Goal: Check status: Check status

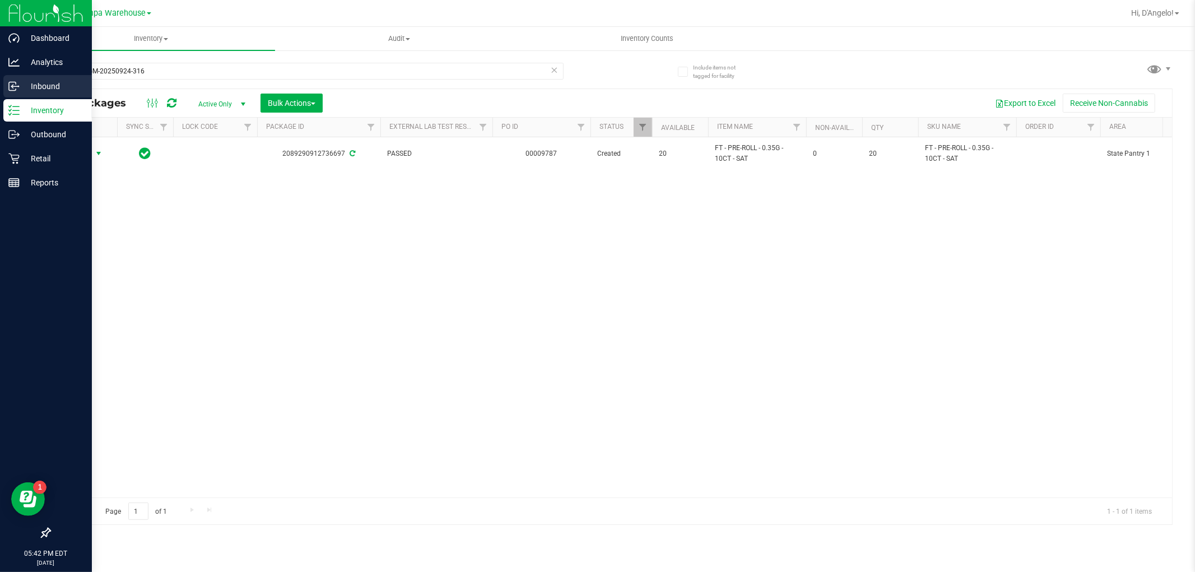
click at [29, 87] on p "Inbound" at bounding box center [53, 86] width 67 height 13
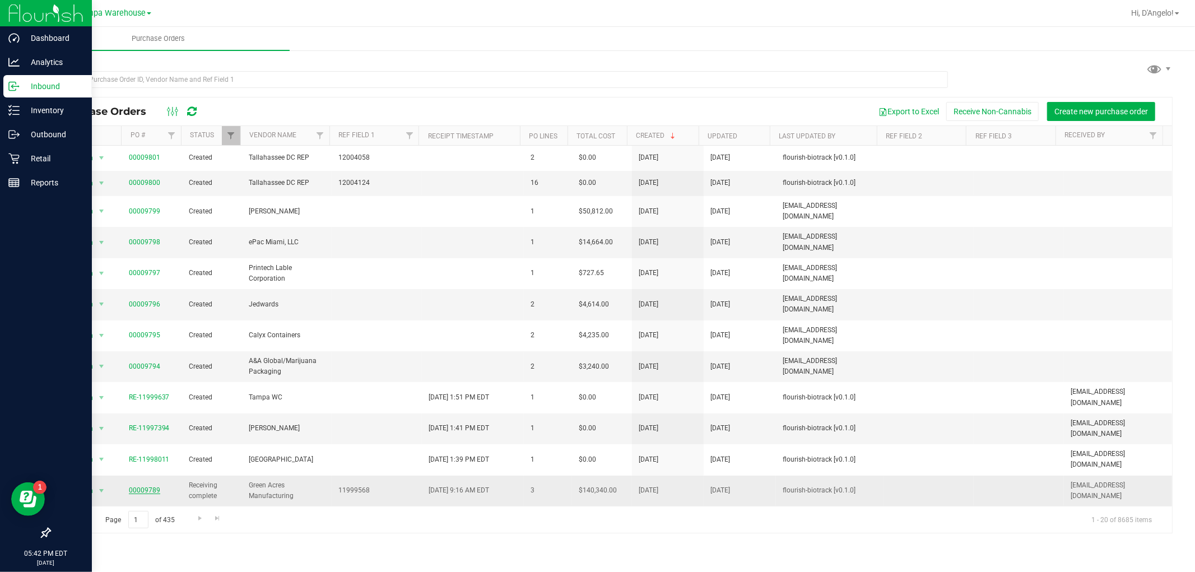
click at [145, 486] on link "00009789" at bounding box center [144, 490] width 31 height 8
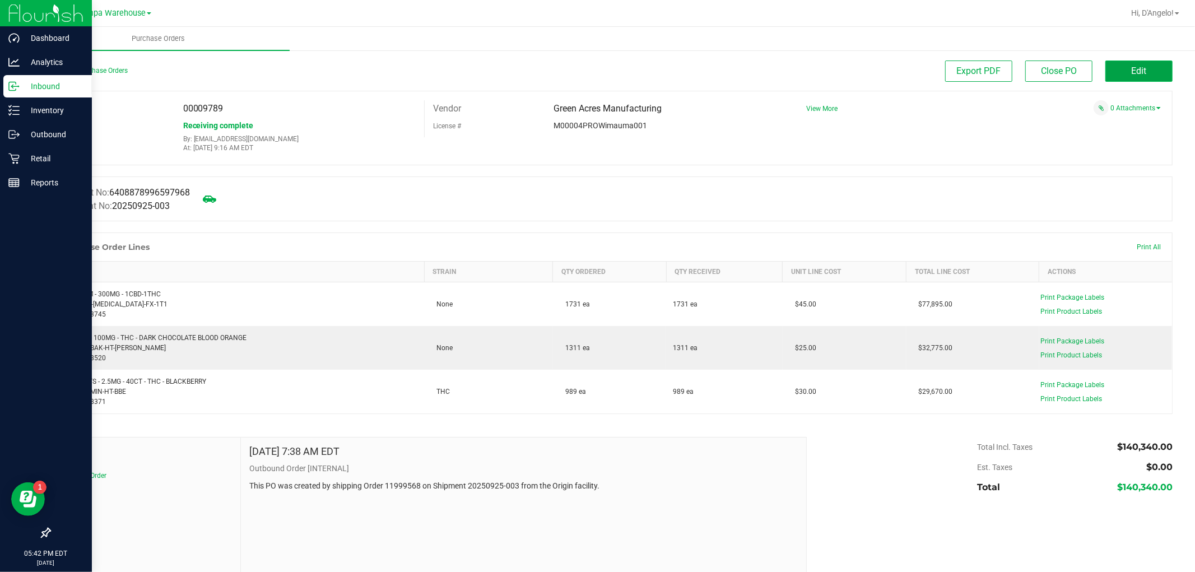
click at [1154, 76] on button "Edit" at bounding box center [1138, 71] width 67 height 21
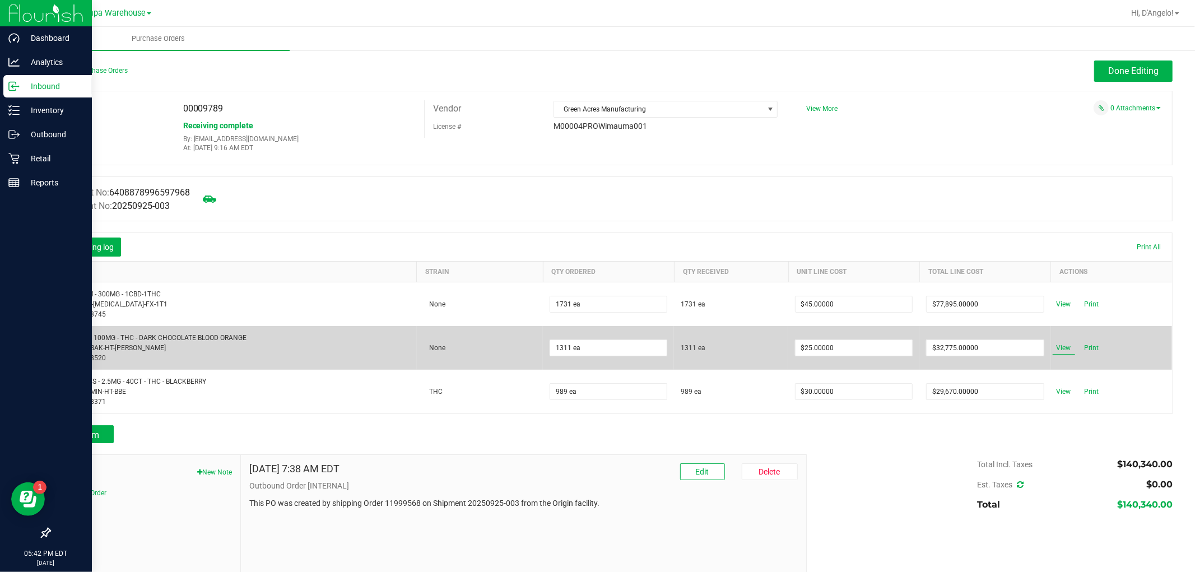
click at [1053, 348] on span "View" at bounding box center [1064, 347] width 22 height 13
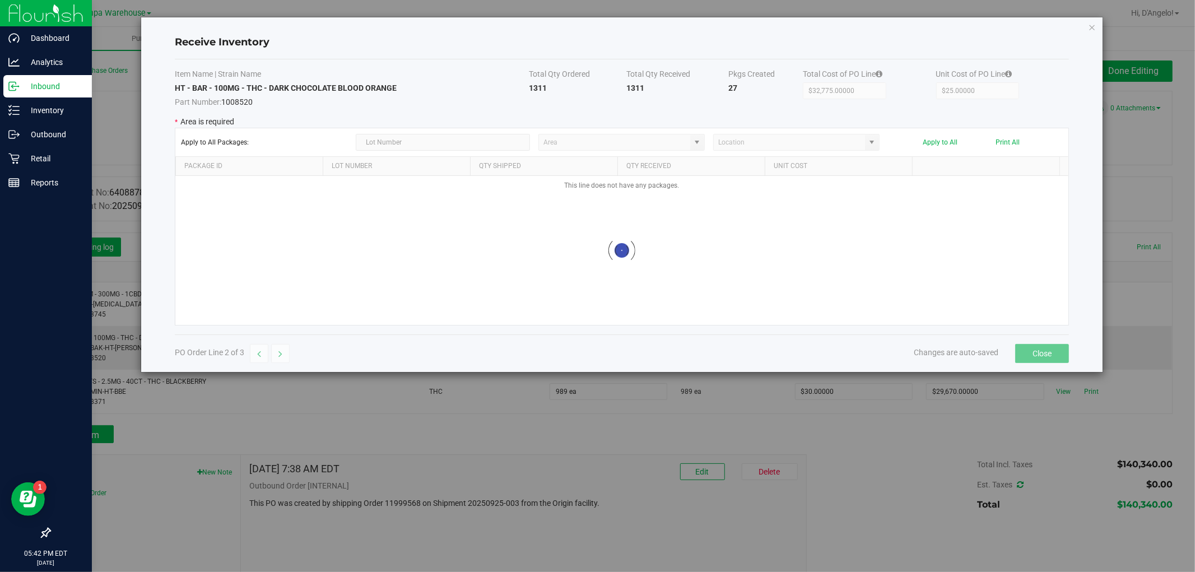
type input "State Pantry 1"
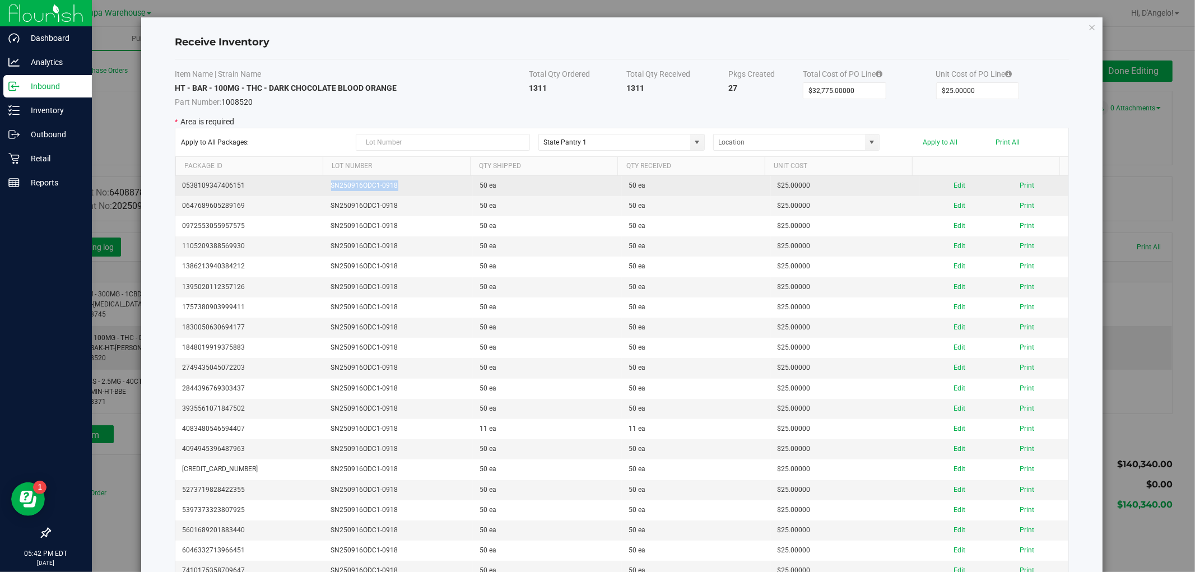
drag, startPoint x: 415, startPoint y: 188, endPoint x: 320, endPoint y: 192, distance: 94.2
click at [324, 192] on td "SN250916ODC1-0918" at bounding box center [398, 186] width 149 height 20
copy td "SN250916ODC1-0918"
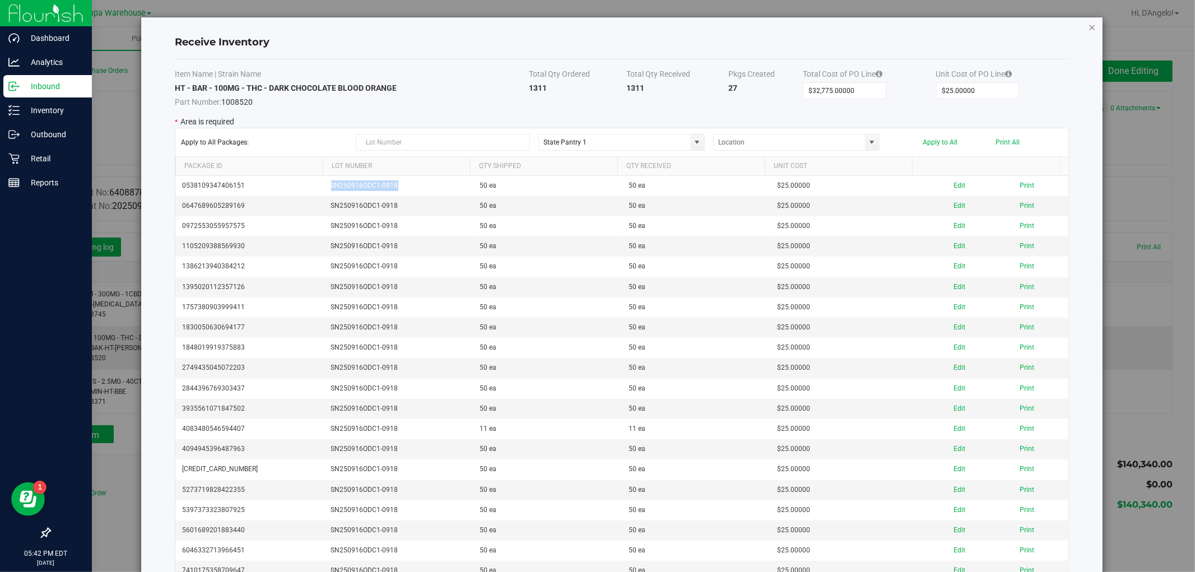
click at [1089, 27] on icon "Close modal" at bounding box center [1093, 26] width 8 height 13
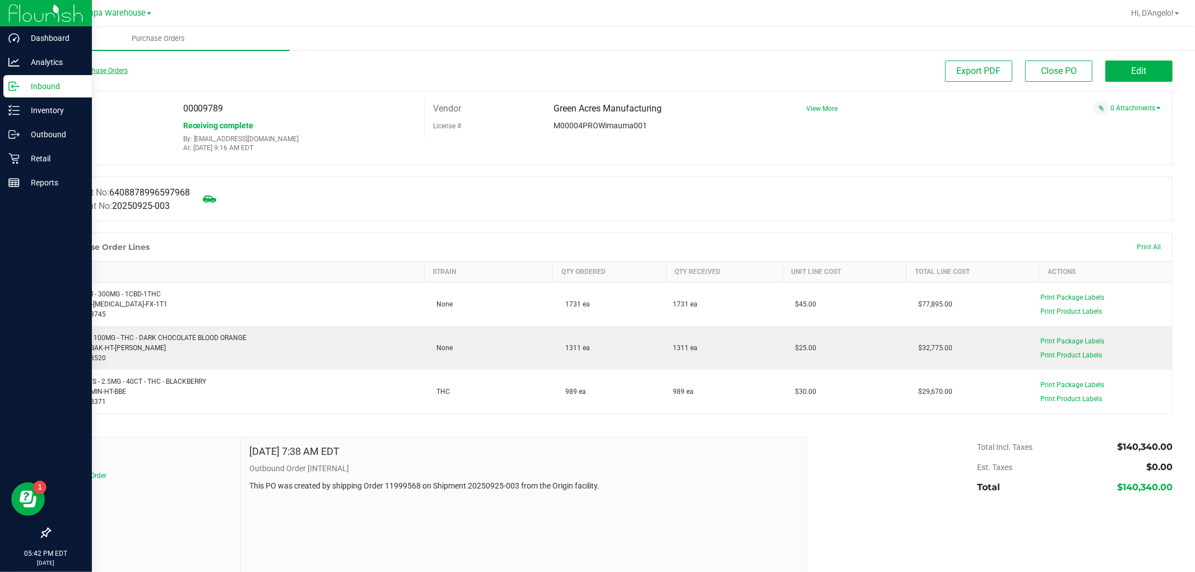
click at [82, 69] on link "Back to Purchase Orders" at bounding box center [88, 71] width 78 height 8
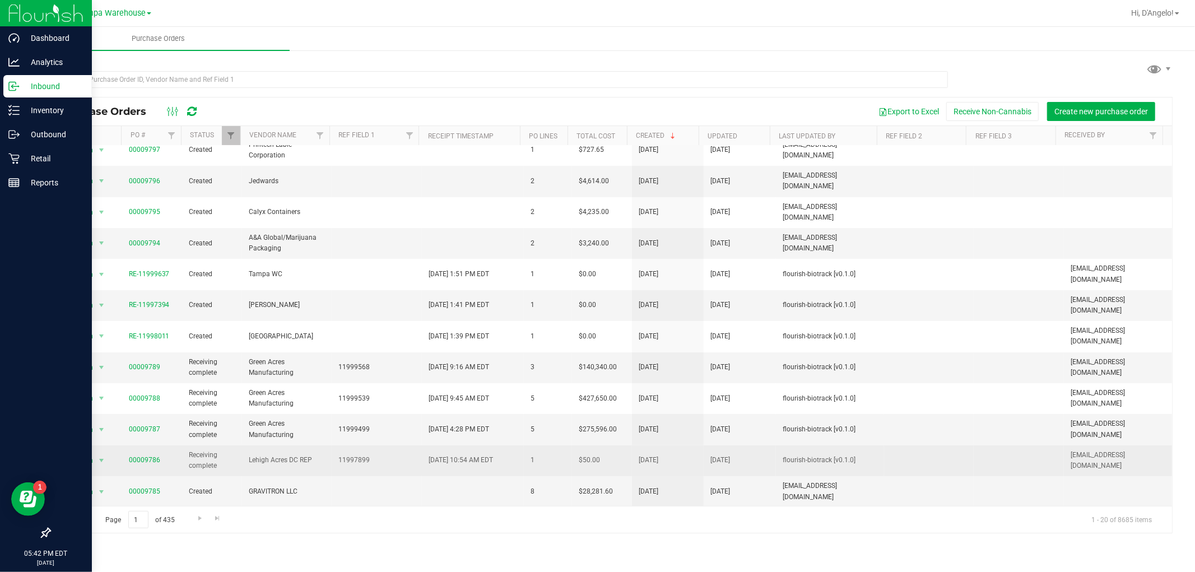
scroll to position [124, 0]
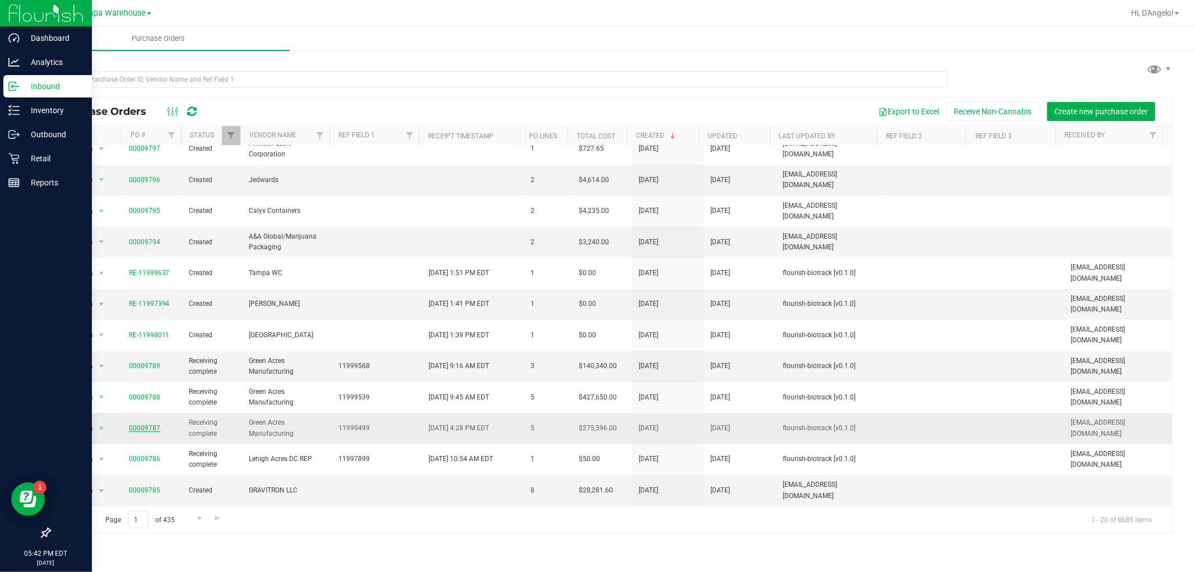
click at [143, 424] on link "00009787" at bounding box center [144, 428] width 31 height 8
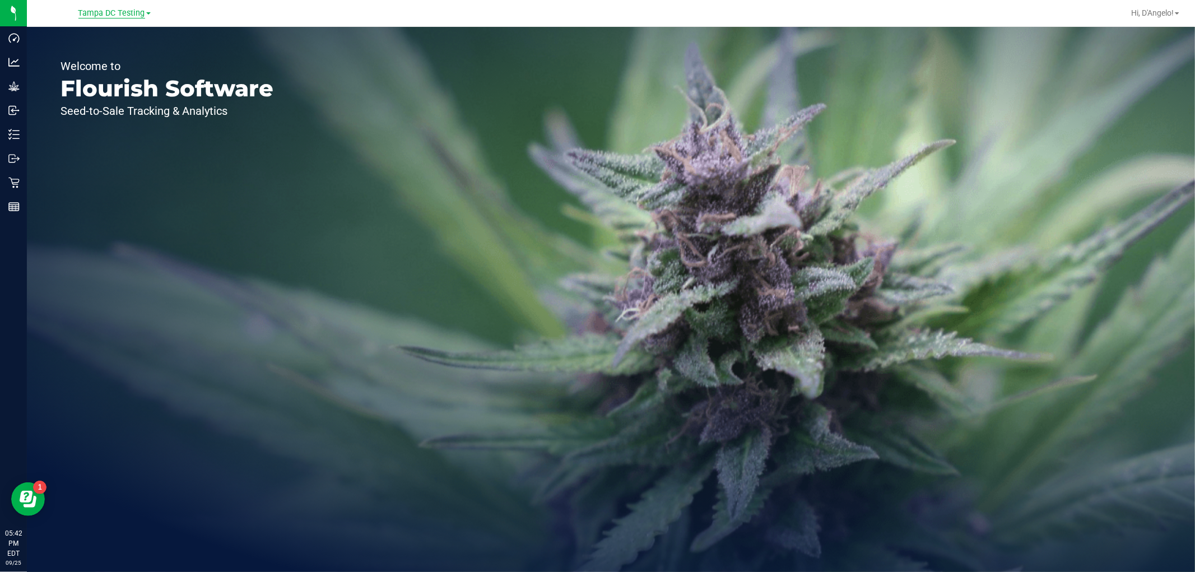
click at [113, 12] on span "Tampa DC Testing" at bounding box center [111, 13] width 67 height 10
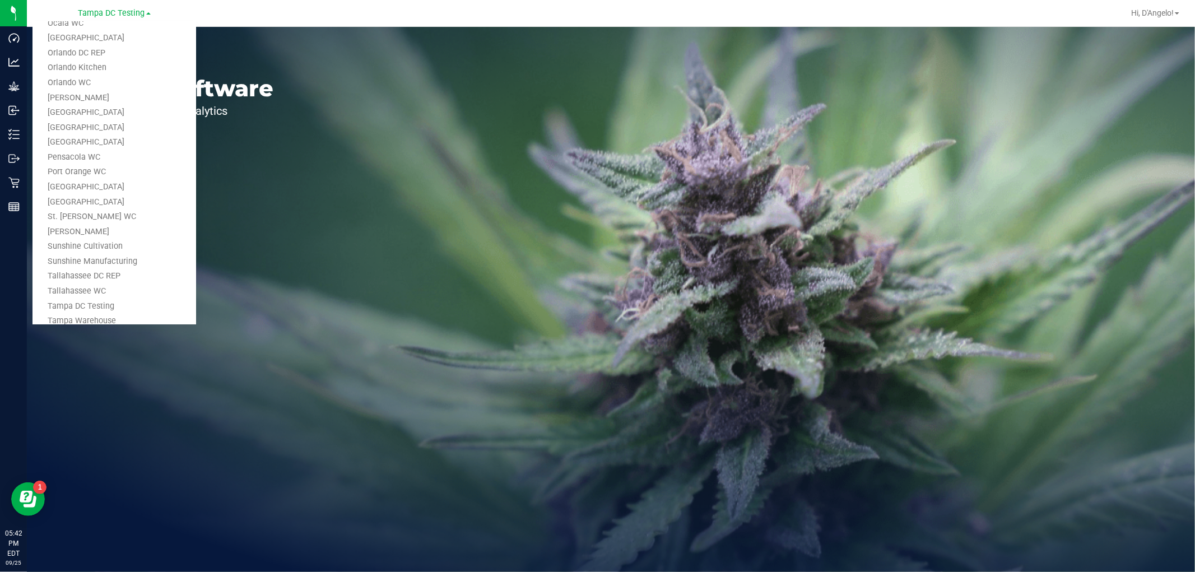
scroll to position [505, 0]
click at [95, 238] on link "Tampa Warehouse" at bounding box center [114, 233] width 164 height 15
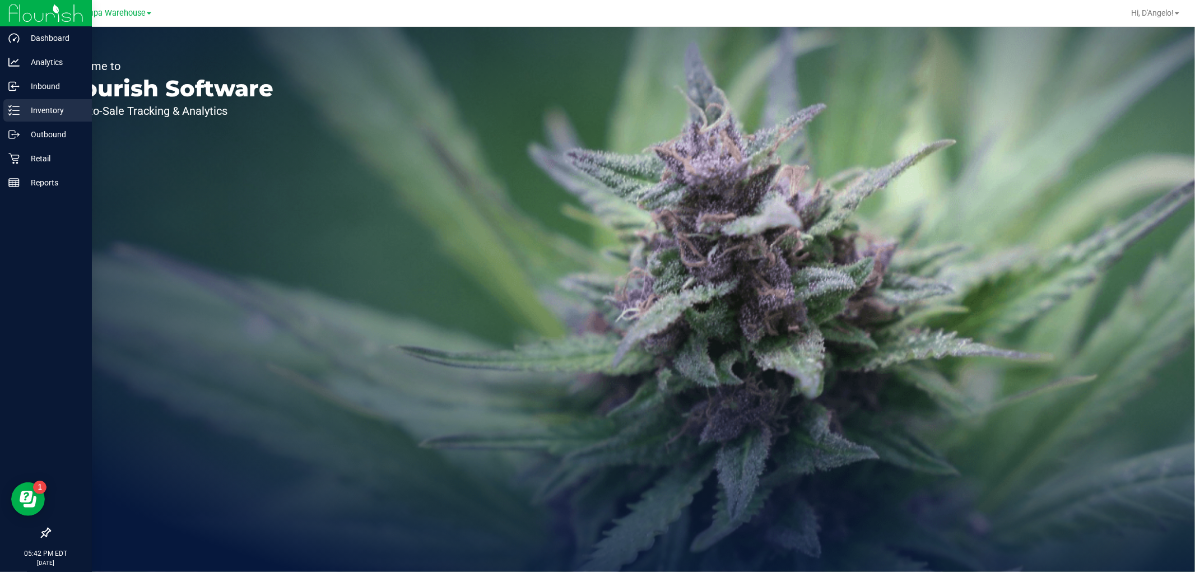
click at [25, 111] on p "Inventory" at bounding box center [53, 110] width 67 height 13
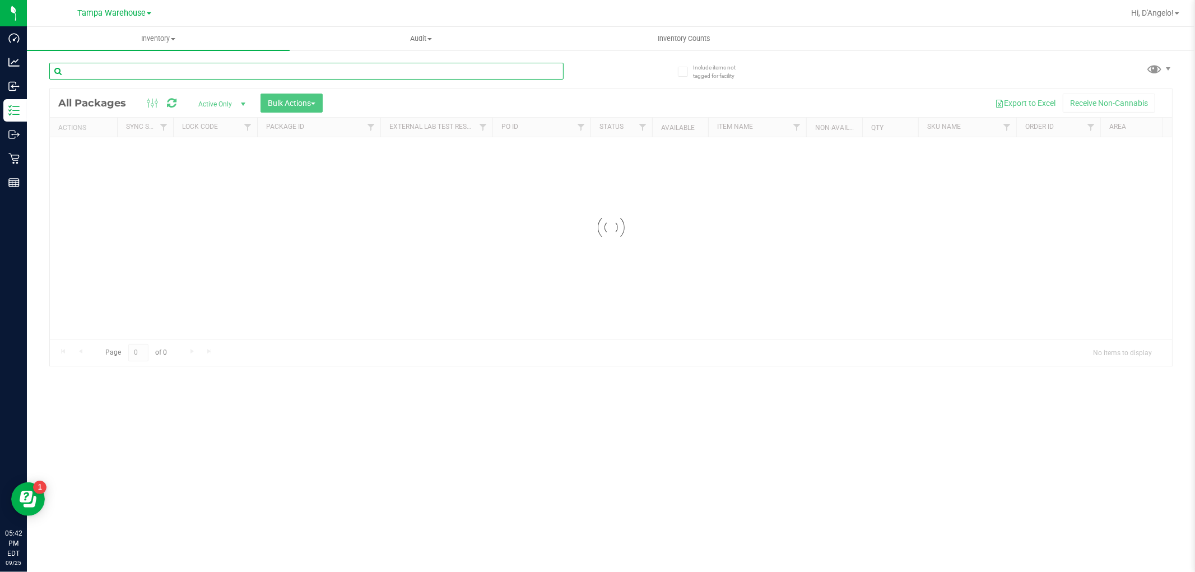
paste input "SN250916ODC1-0918"
type input "SN250916ODC1-0918"
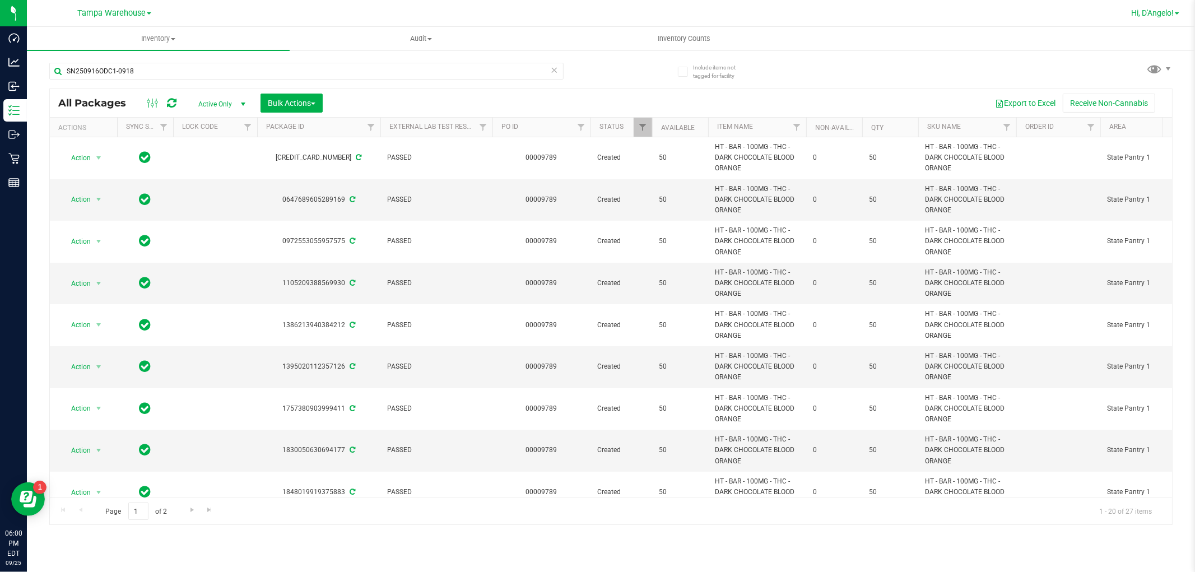
click at [1134, 13] on span "Hi, D'Angelo!" at bounding box center [1152, 12] width 43 height 9
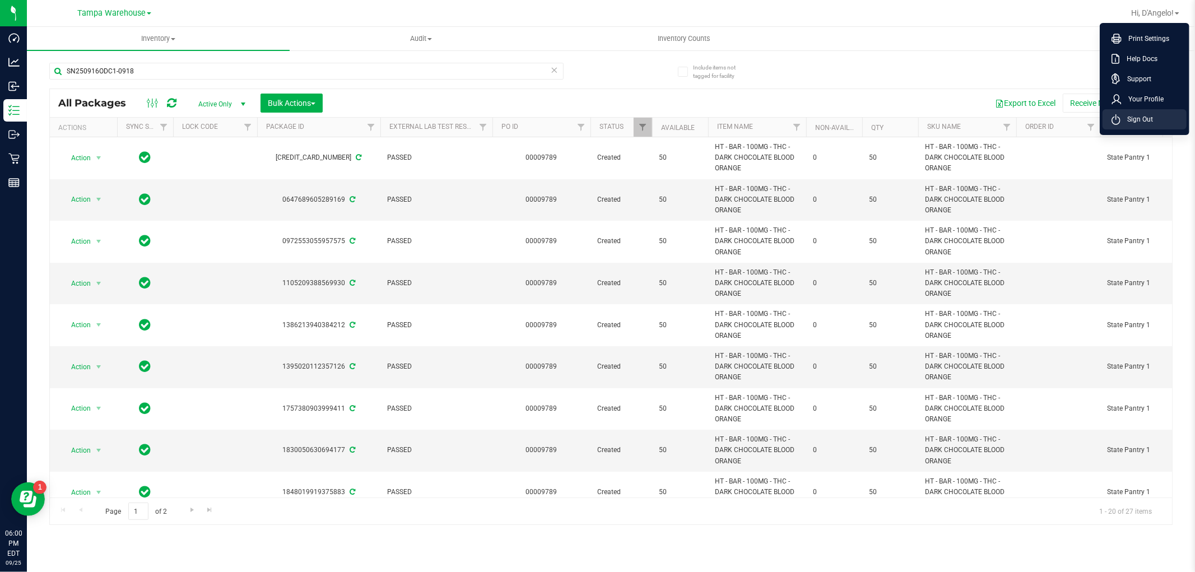
click at [1144, 119] on span "Sign Out" at bounding box center [1136, 119] width 32 height 11
